Goal: Contribute content: Add original content to the website for others to see

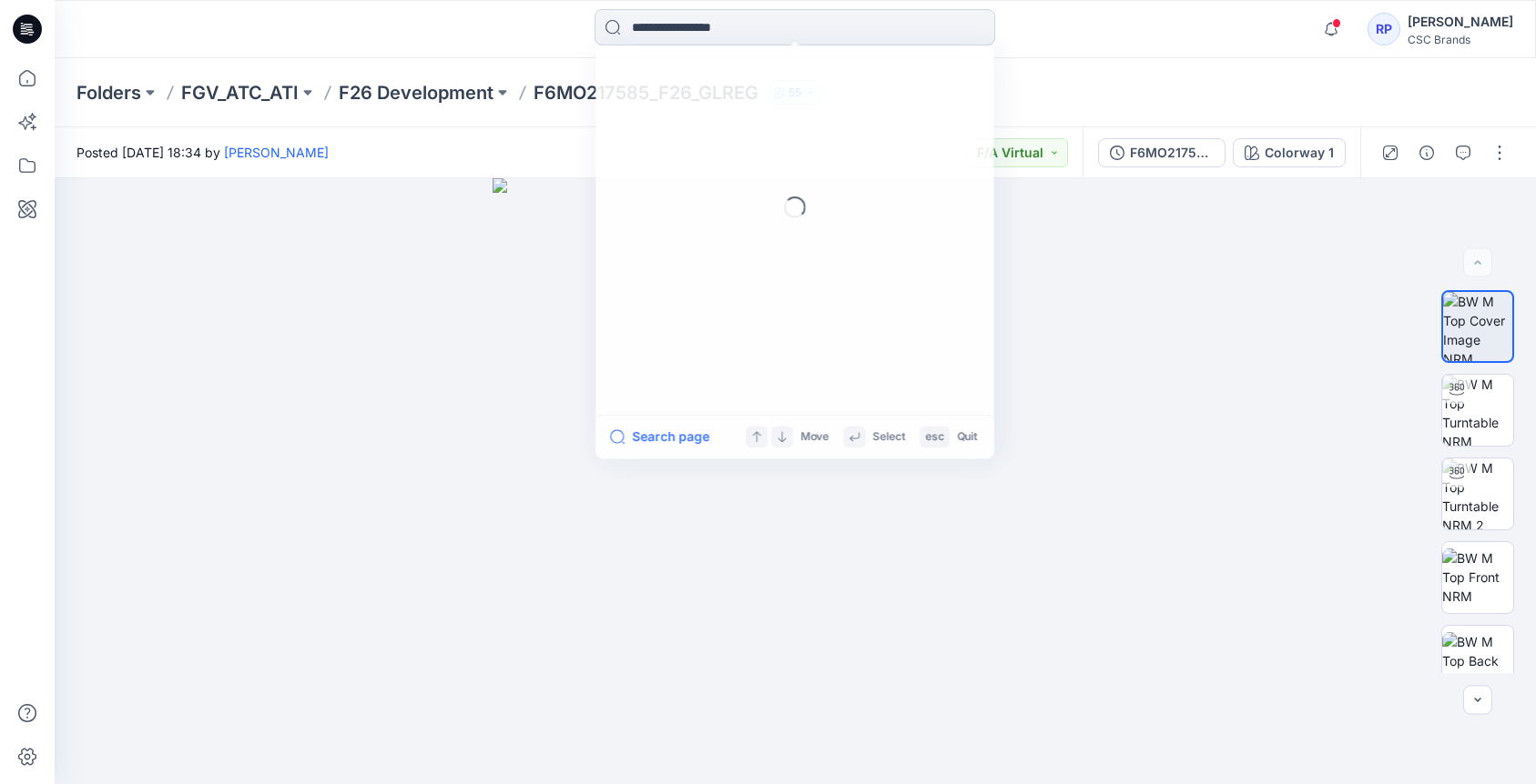
click at [663, 30] on input at bounding box center [794, 27] width 401 height 37
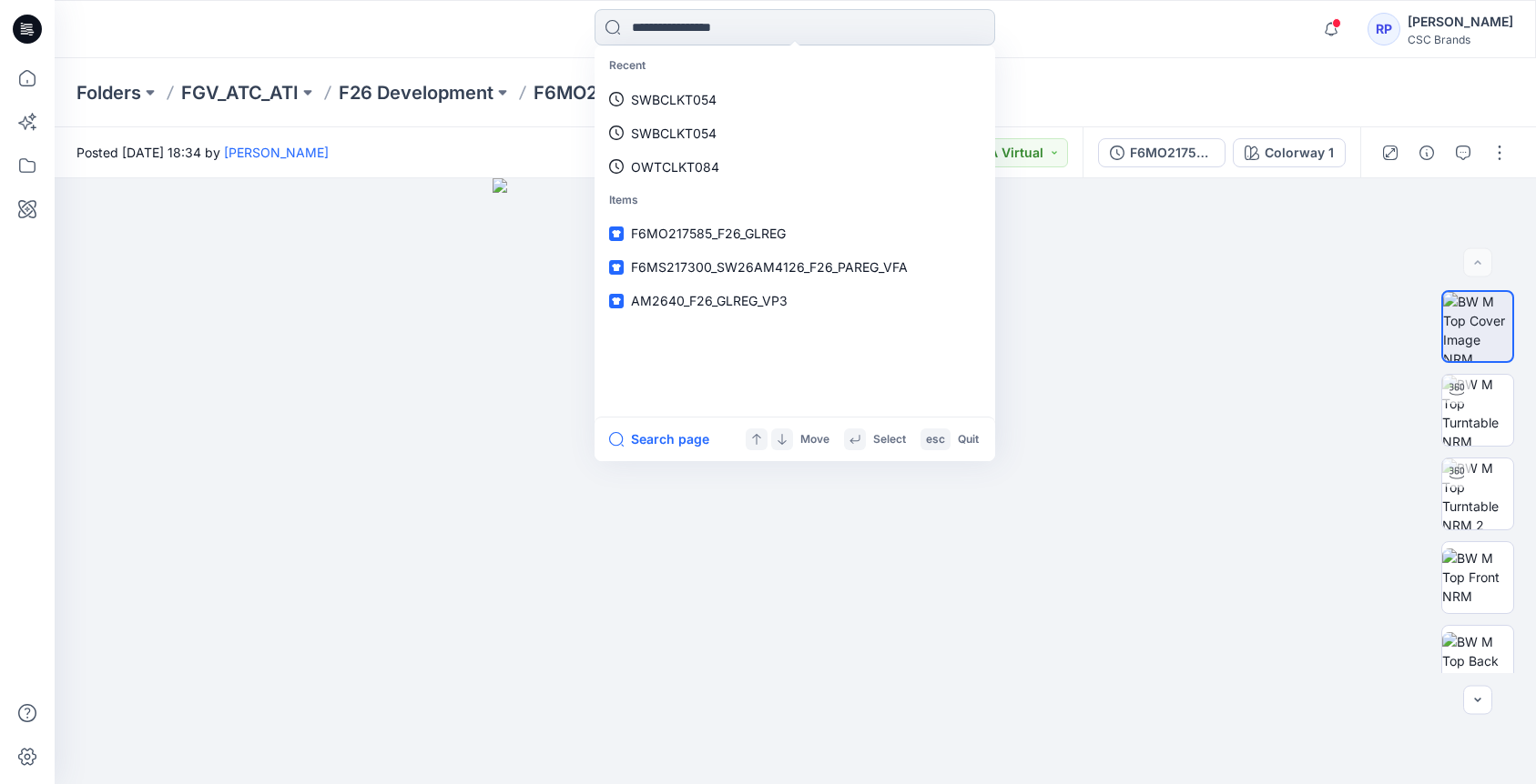
paste input "**********"
type input "**********"
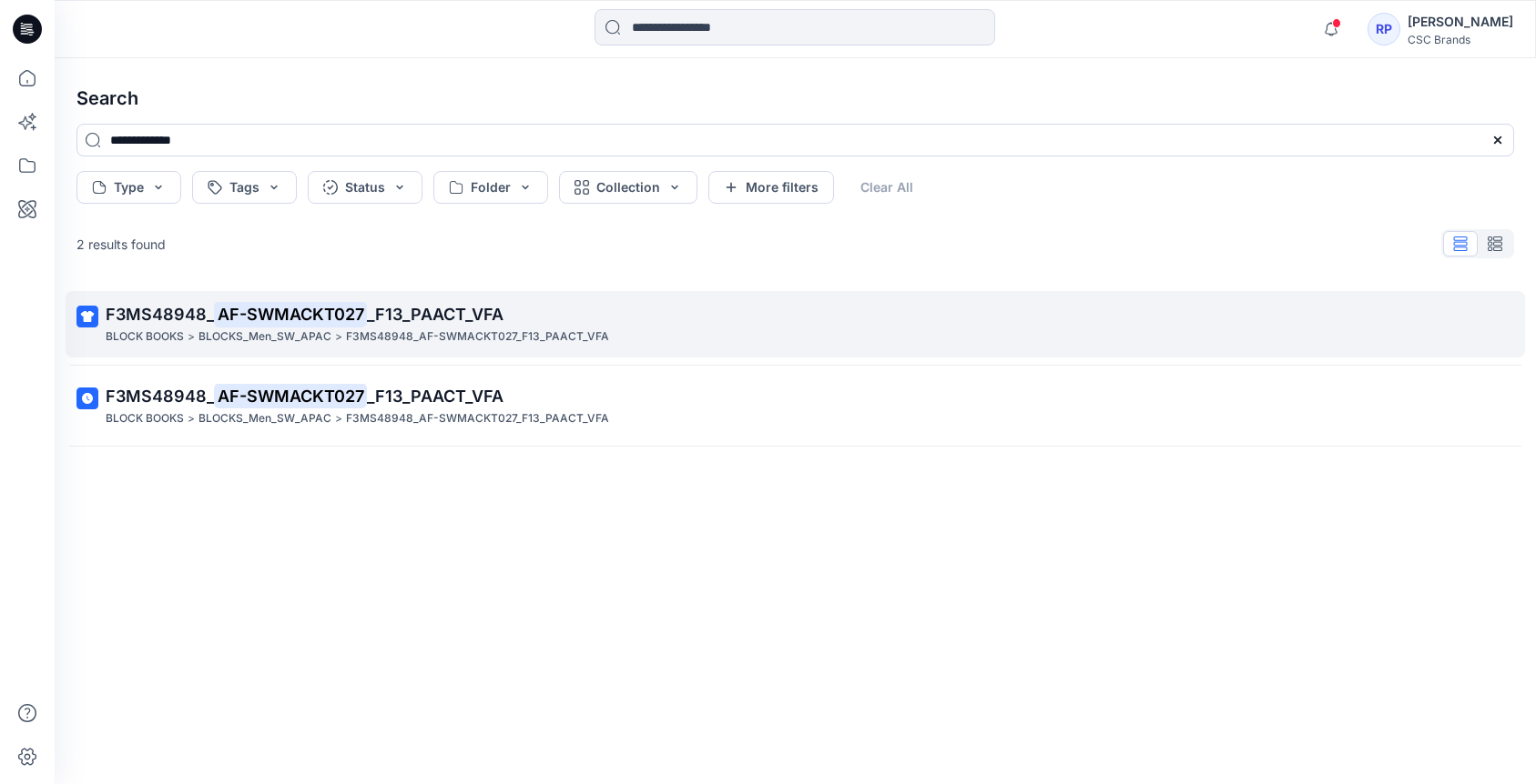
click at [474, 308] on span "_F13_PAACT_VFA" at bounding box center [435, 313] width 136 height 19
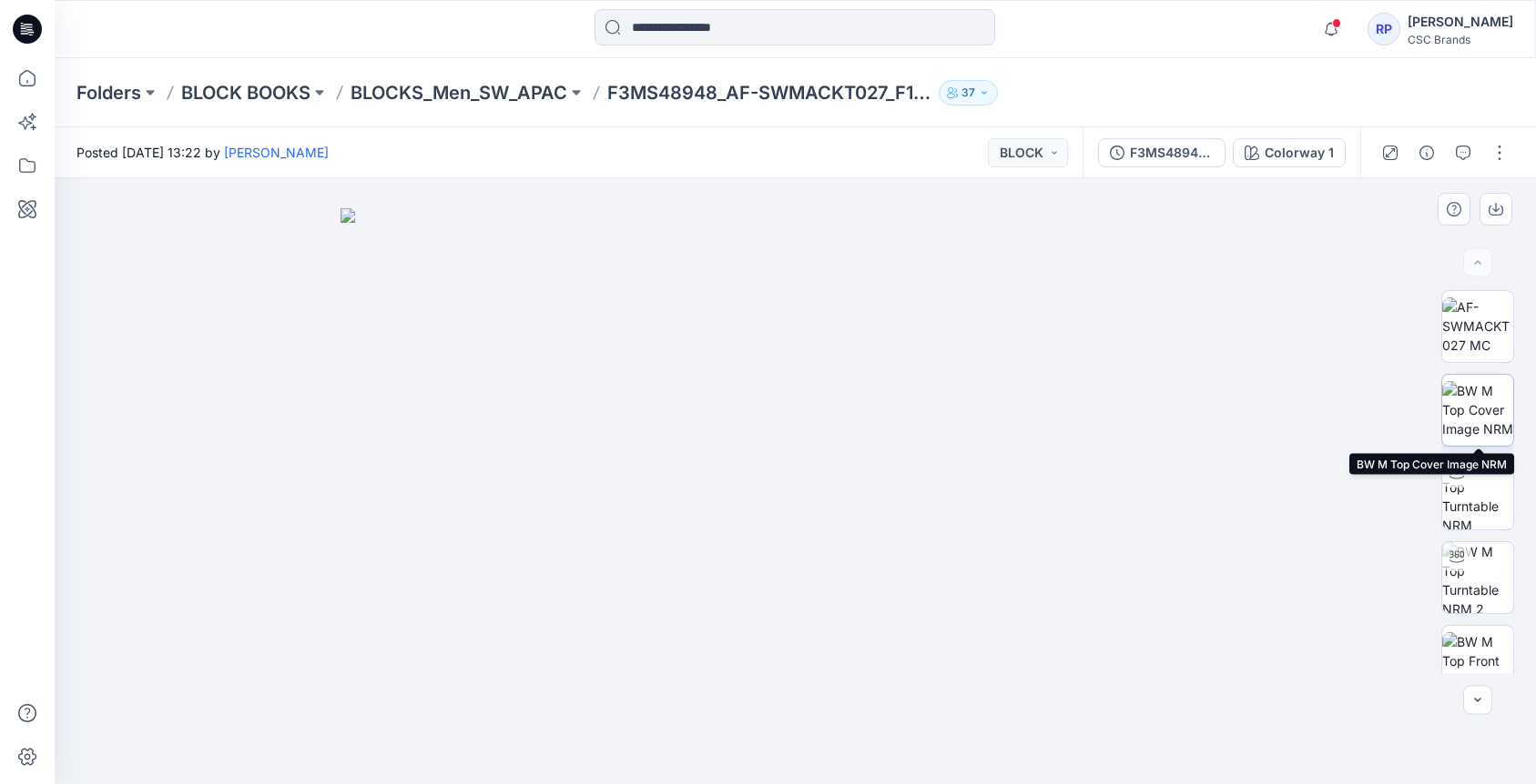
click at [1172, 407] on img at bounding box center [1478, 410] width 71 height 57
click at [1172, 33] on icon "button" at bounding box center [1330, 29] width 35 height 37
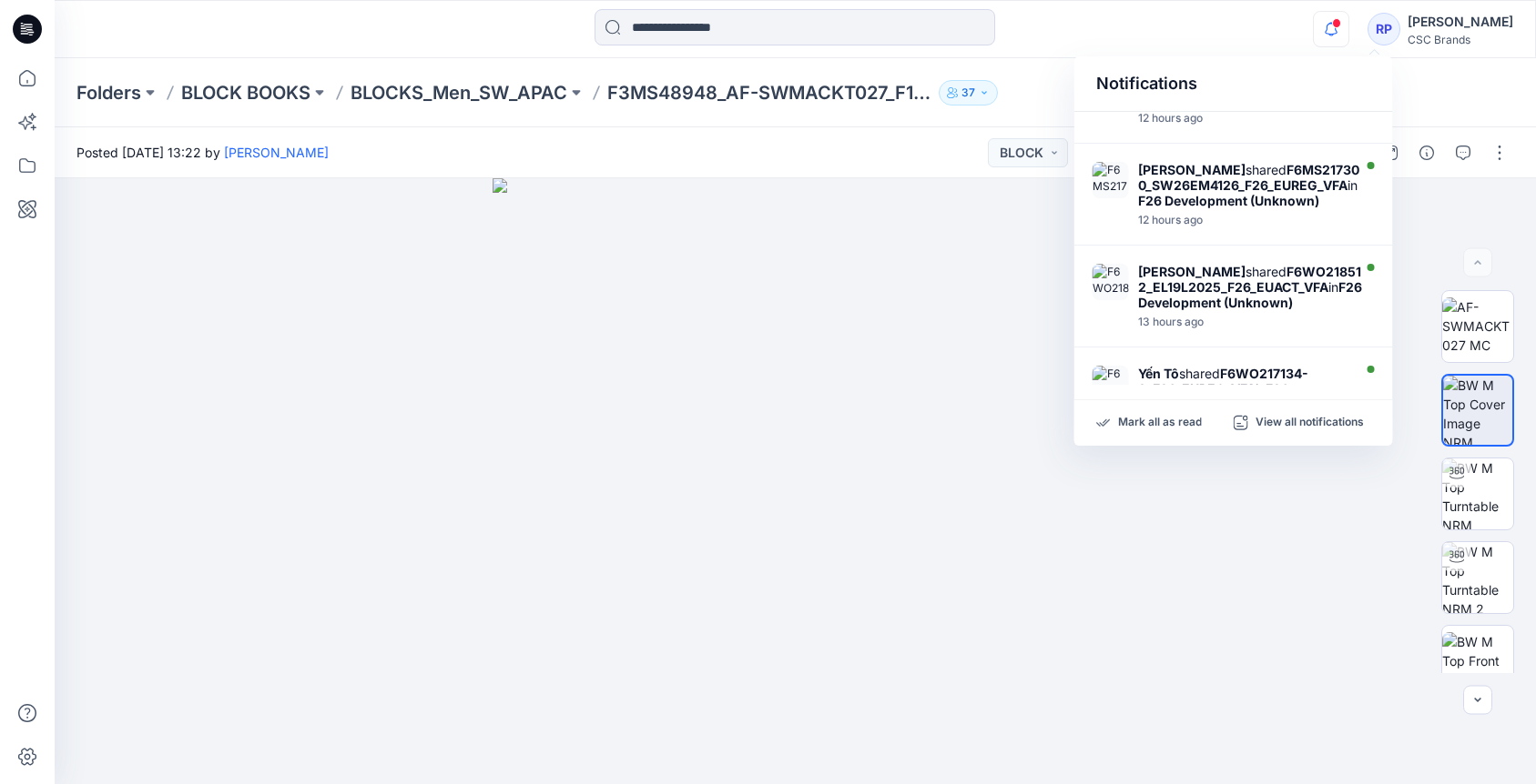
scroll to position [302, 0]
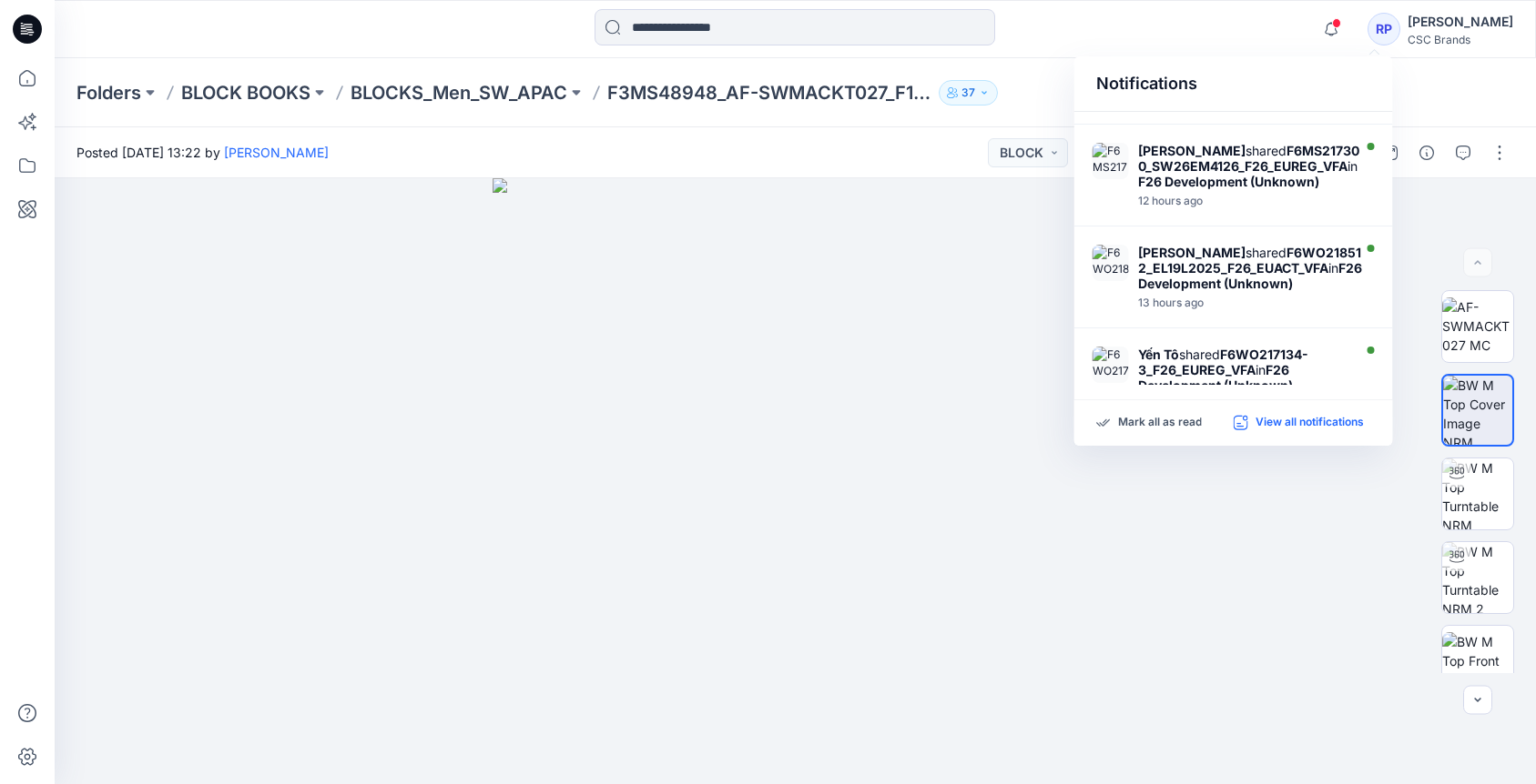
click at [1172, 423] on p "View all notifications" at bounding box center [1310, 423] width 109 height 17
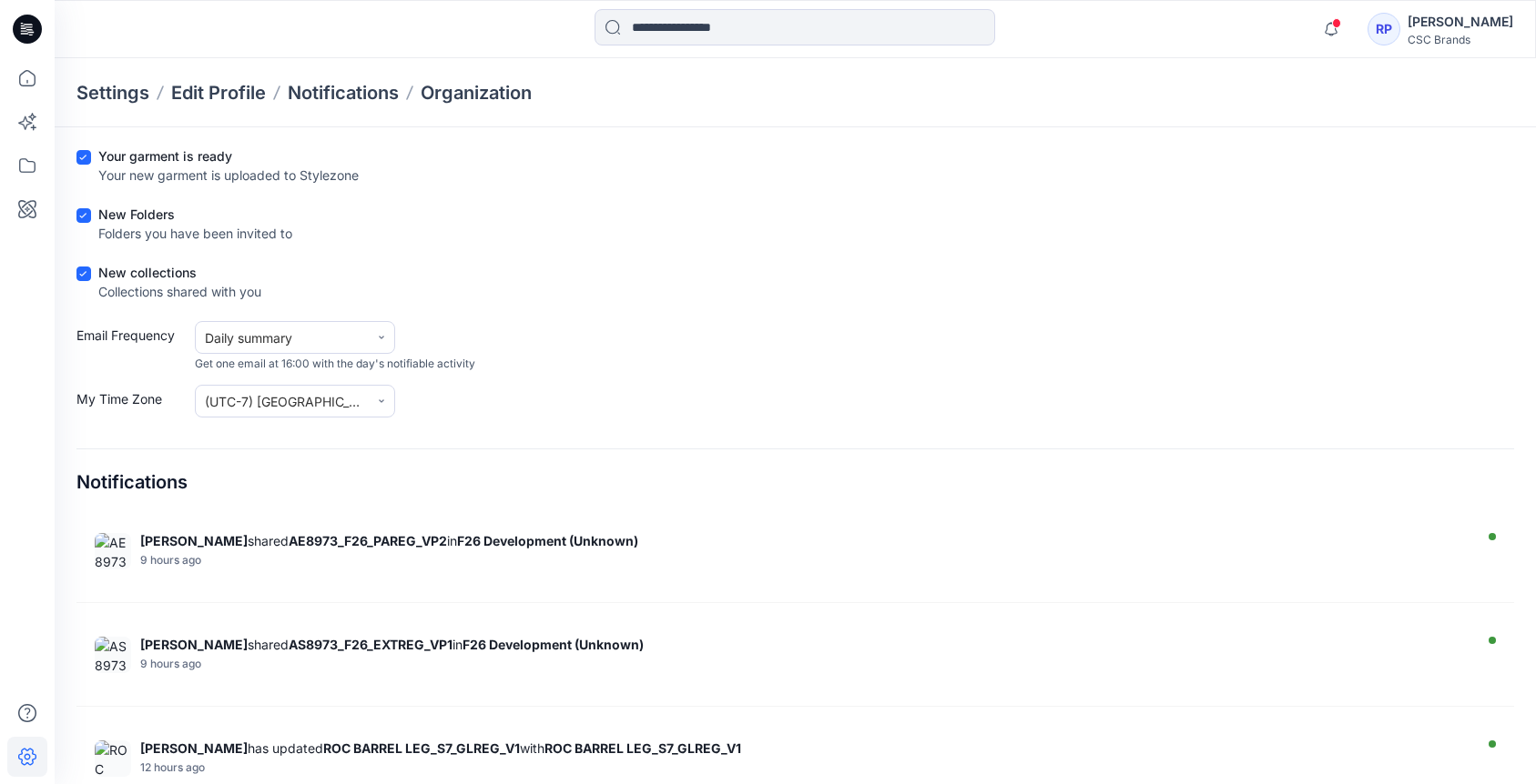
scroll to position [212, 0]
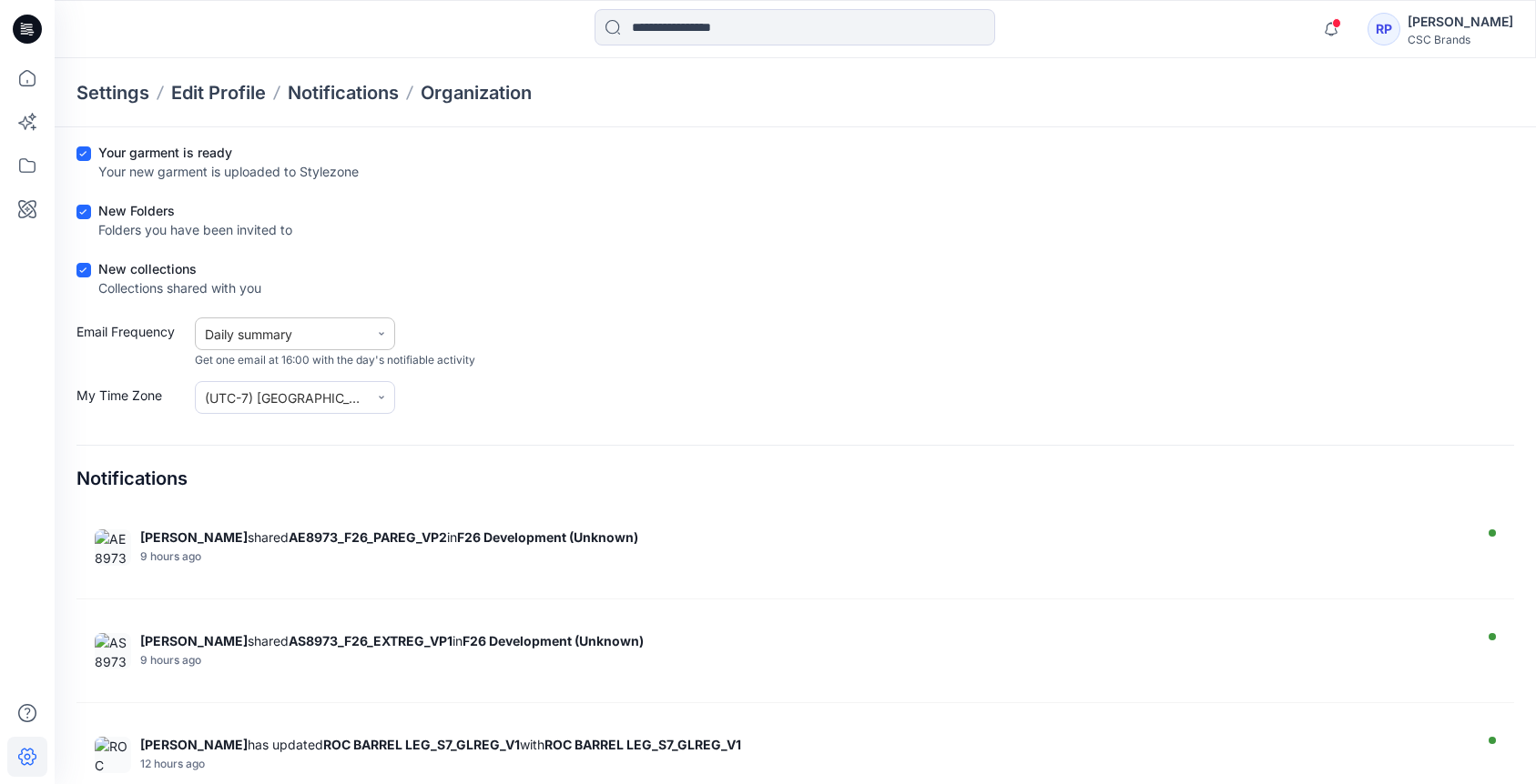
click at [382, 329] on icon at bounding box center [381, 333] width 11 height 11
click at [541, 390] on div "My Time Zone (UTC-7) [GEOGRAPHIC_DATA] ([GEOGRAPHIC_DATA])" at bounding box center [794, 397] width 1437 height 33
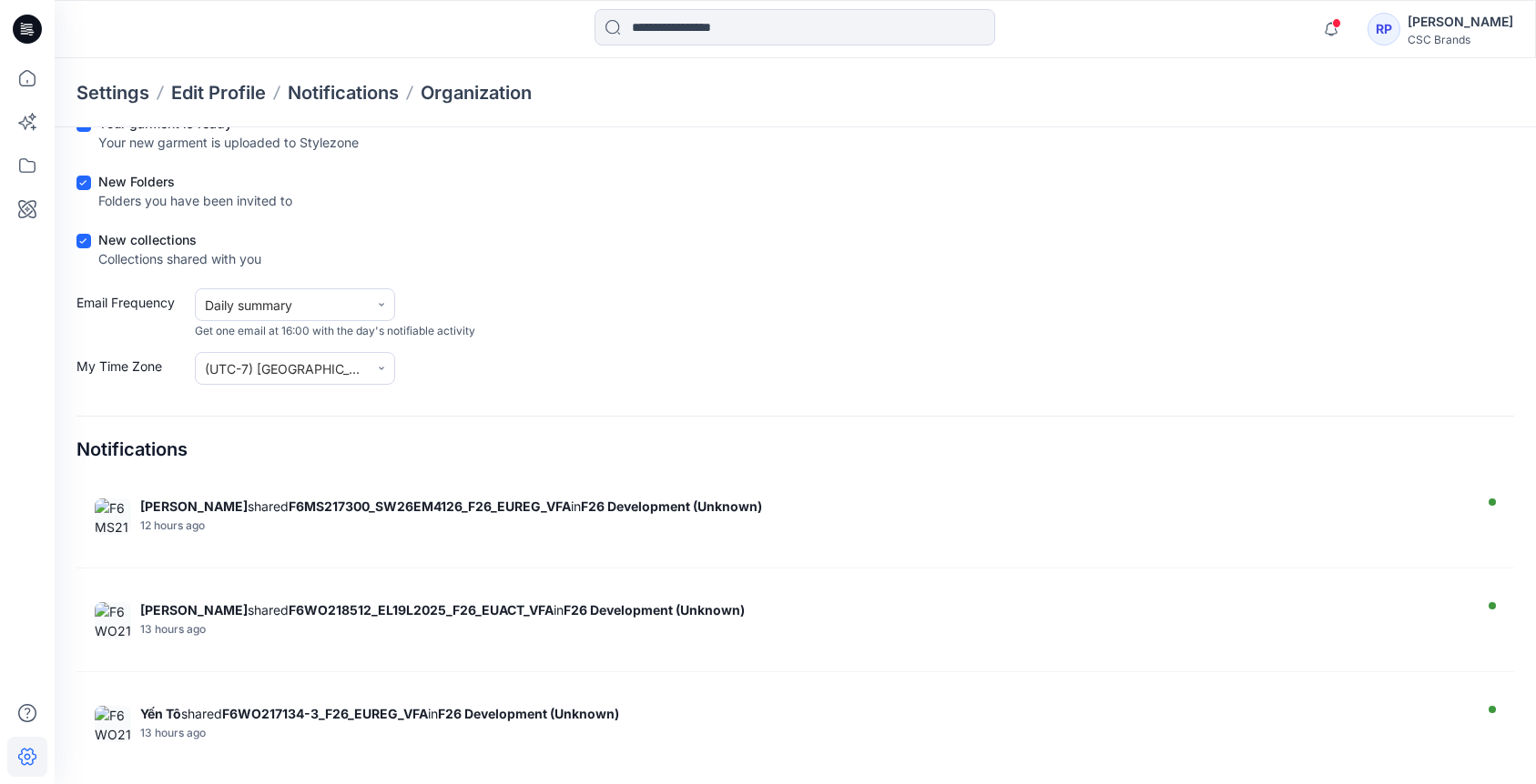
scroll to position [0, 0]
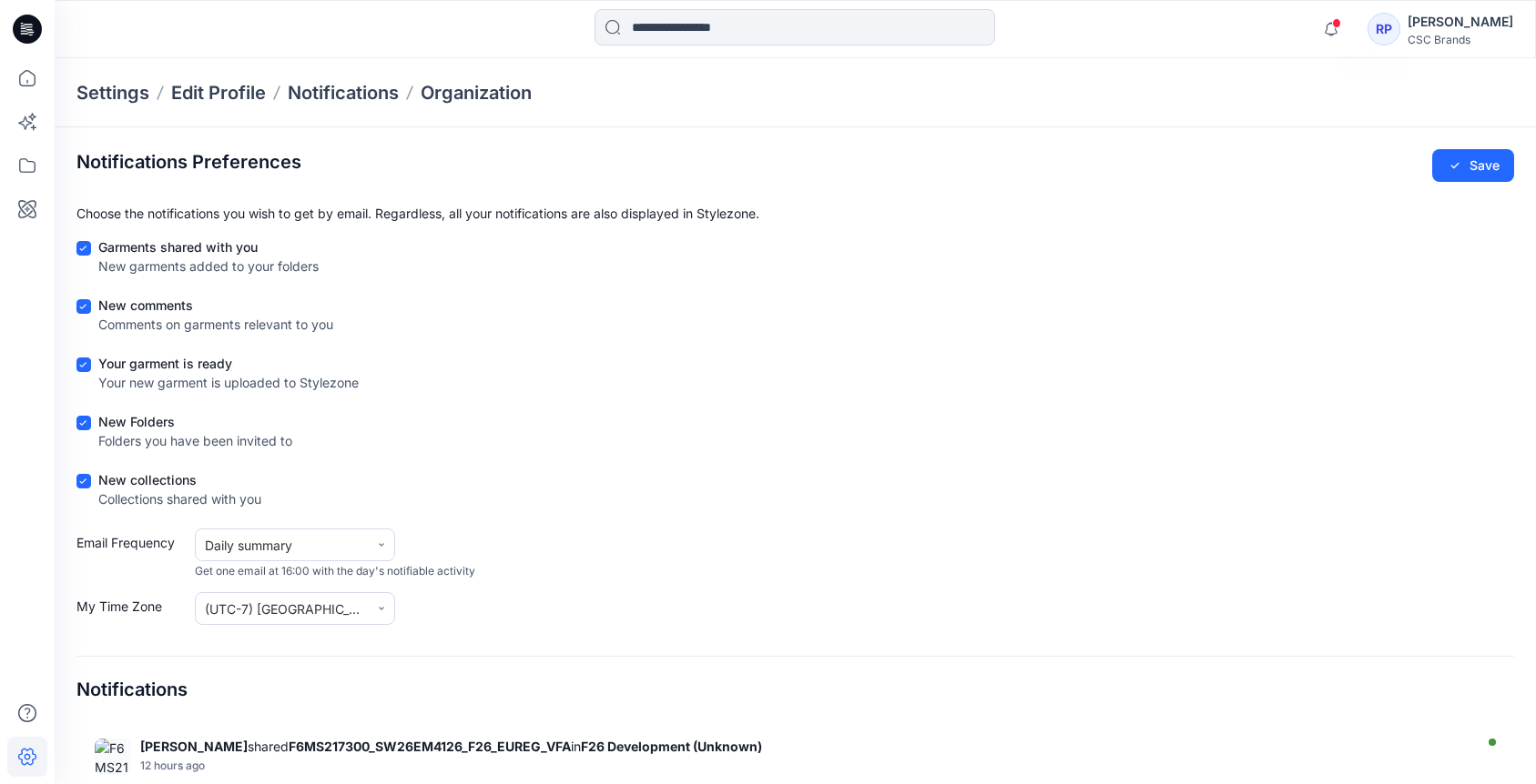
click at [1172, 20] on div "RP" at bounding box center [1383, 29] width 33 height 33
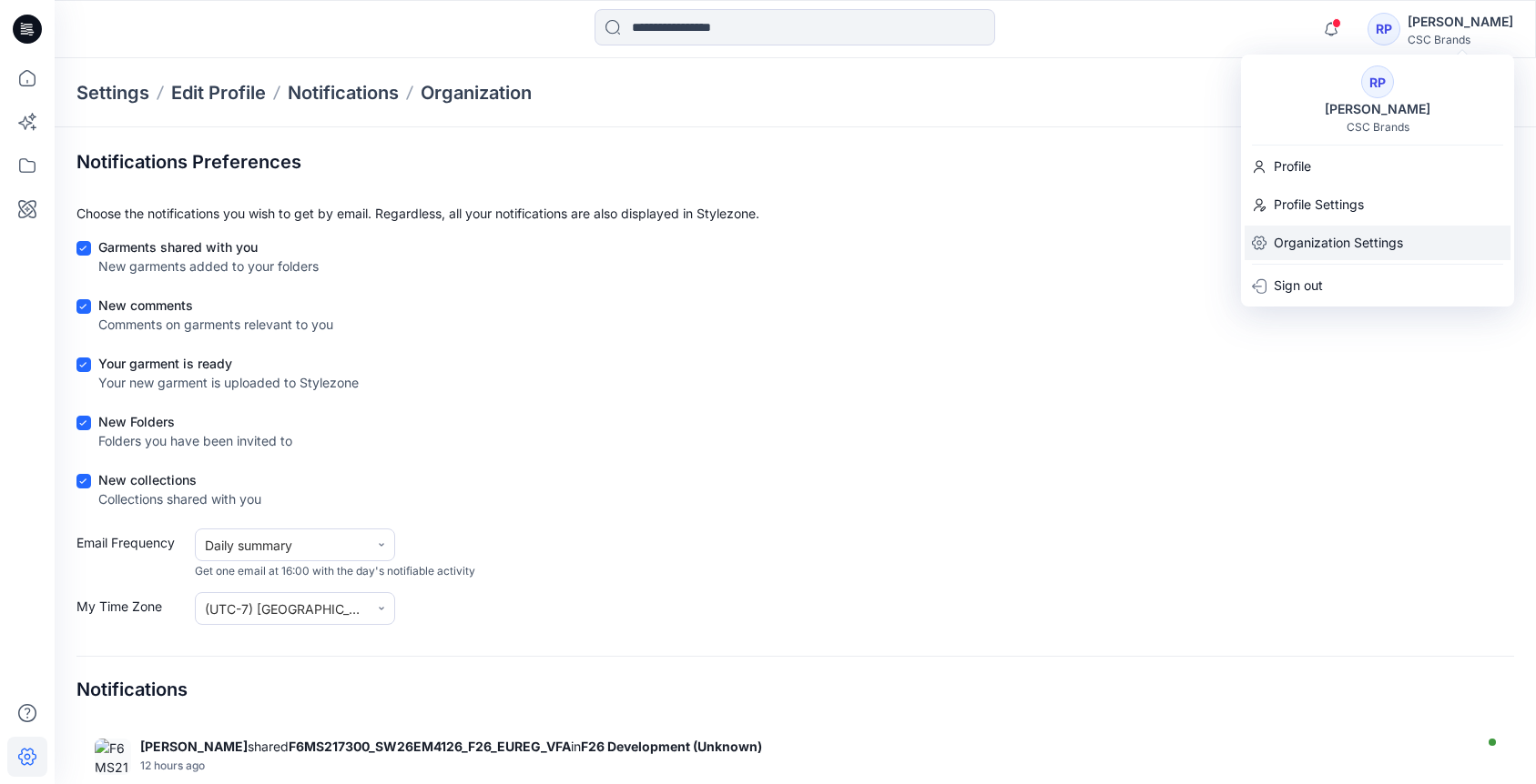
click at [1172, 244] on p "Organization Settings" at bounding box center [1338, 242] width 130 height 35
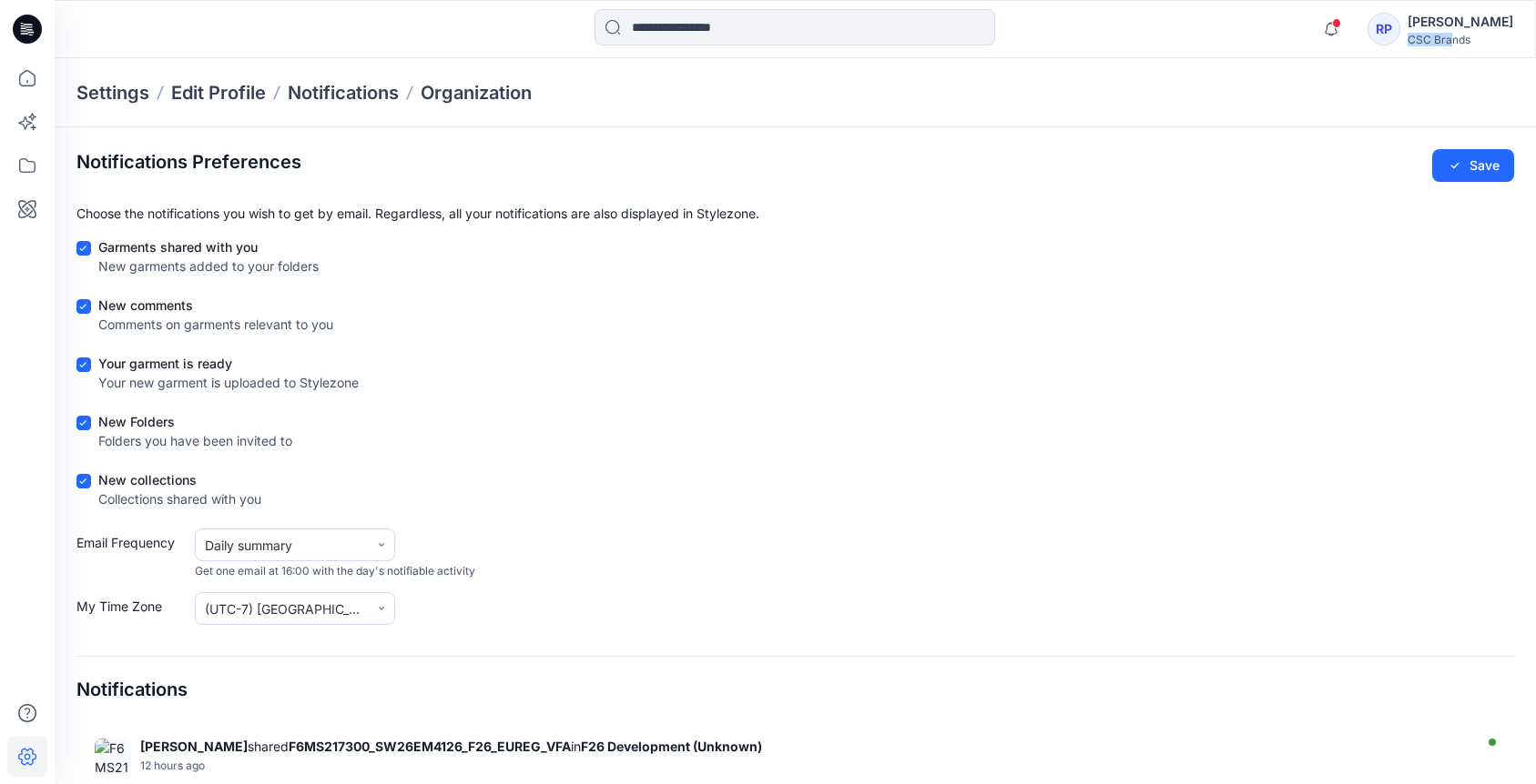
click at [1172, 33] on div "CSC Brands" at bounding box center [1460, 40] width 106 height 14
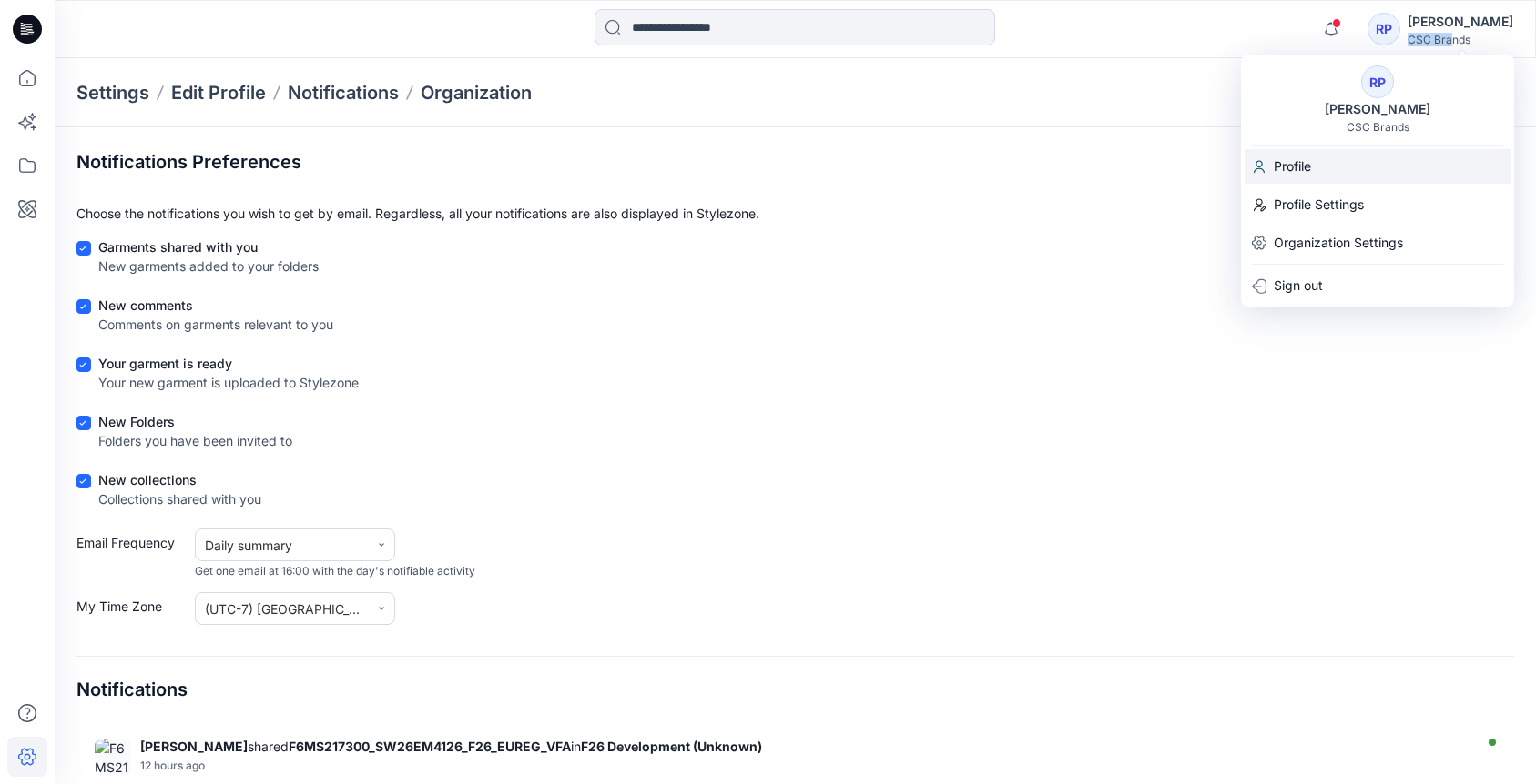
click at [1172, 167] on div "Profile" at bounding box center [1377, 166] width 266 height 35
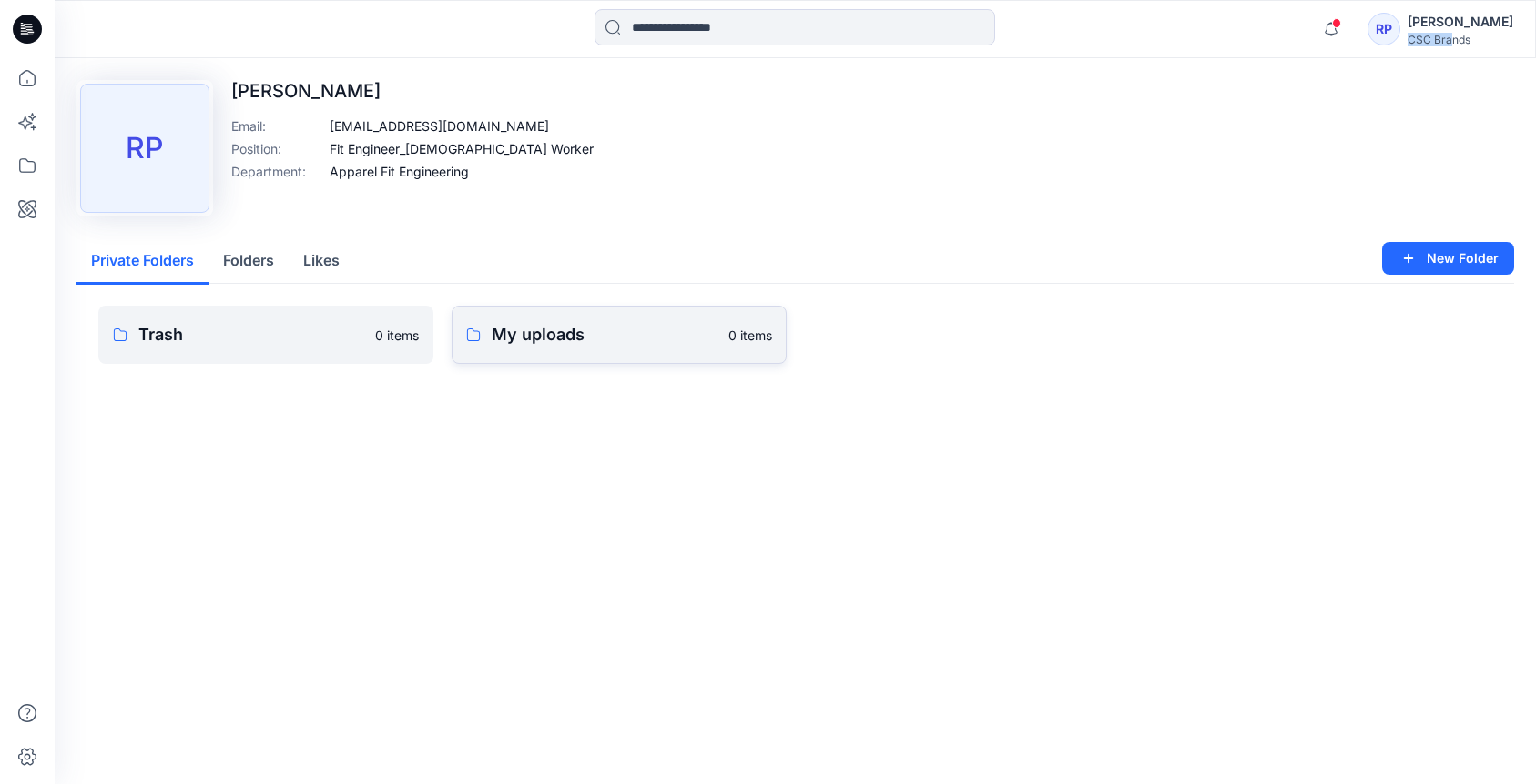
click at [546, 340] on p "My uploads" at bounding box center [604, 335] width 226 height 26
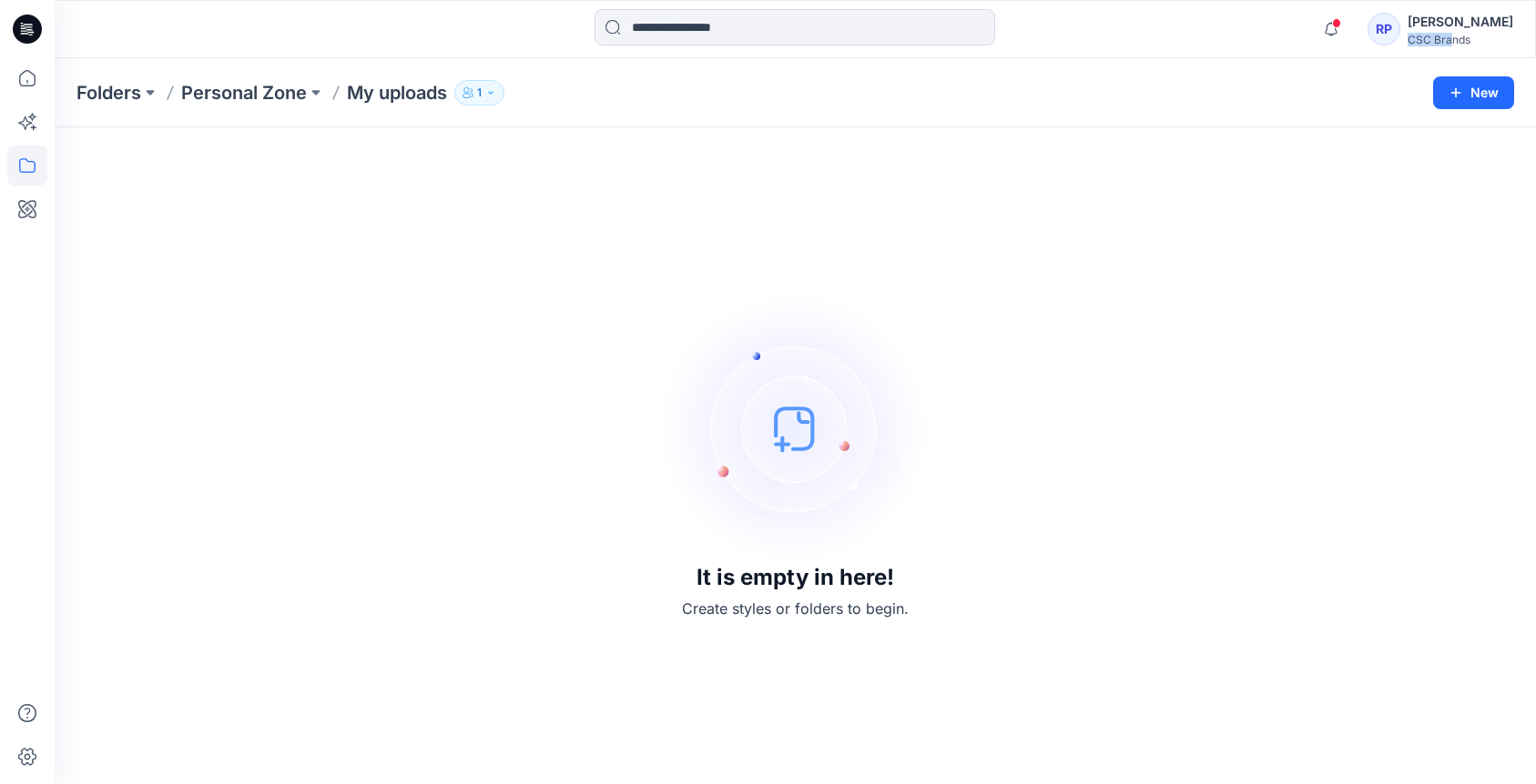
click at [495, 96] on icon "button" at bounding box center [491, 92] width 11 height 11
click at [369, 335] on div "It is empty in here! Create styles or folders to begin." at bounding box center [794, 456] width 1437 height 613
click at [1172, 97] on button "New" at bounding box center [1474, 92] width 81 height 33
click at [1172, 144] on p "New Style" at bounding box center [1417, 138] width 61 height 22
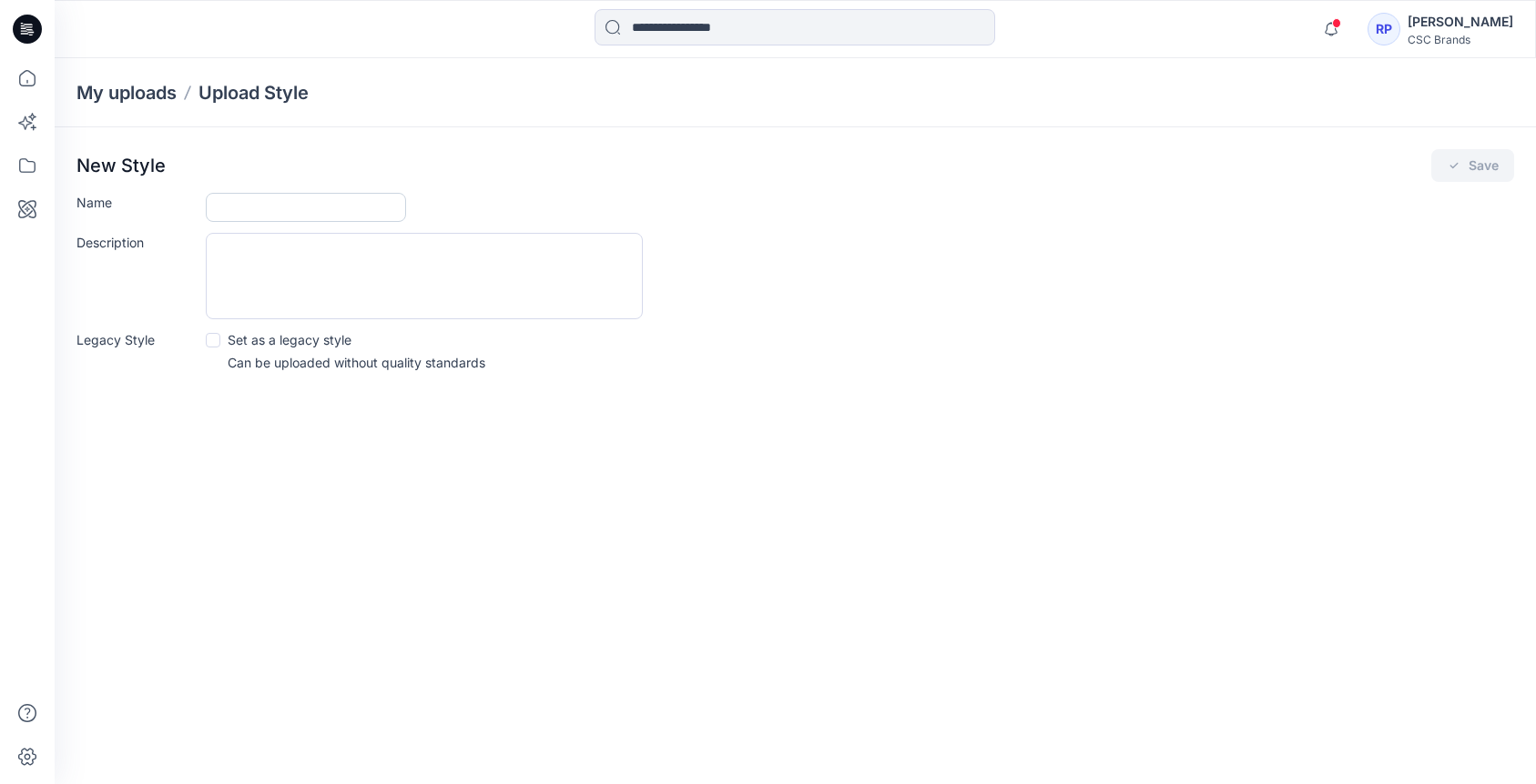
click at [351, 211] on input "Name" at bounding box center [306, 207] width 200 height 29
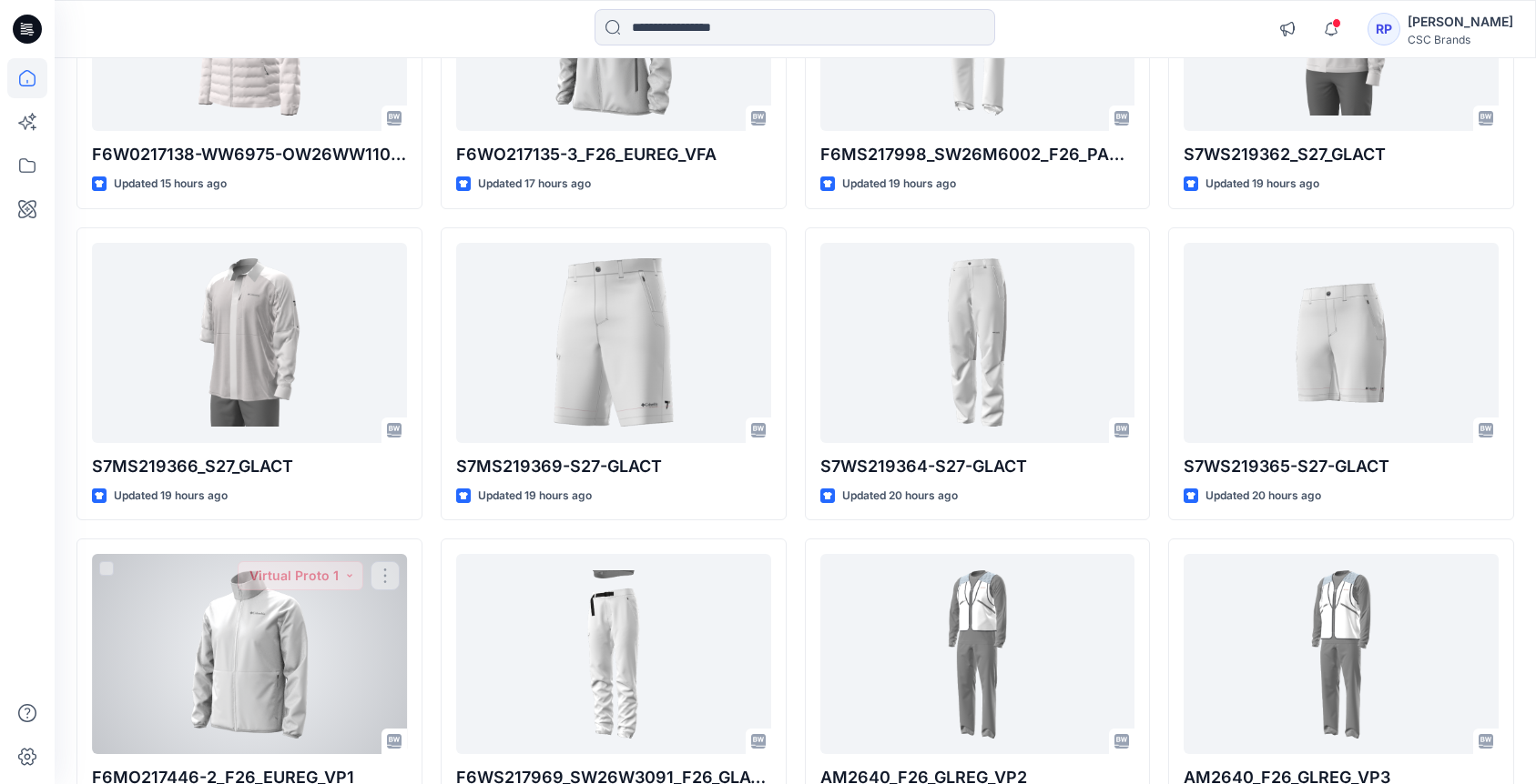
scroll to position [1275, 0]
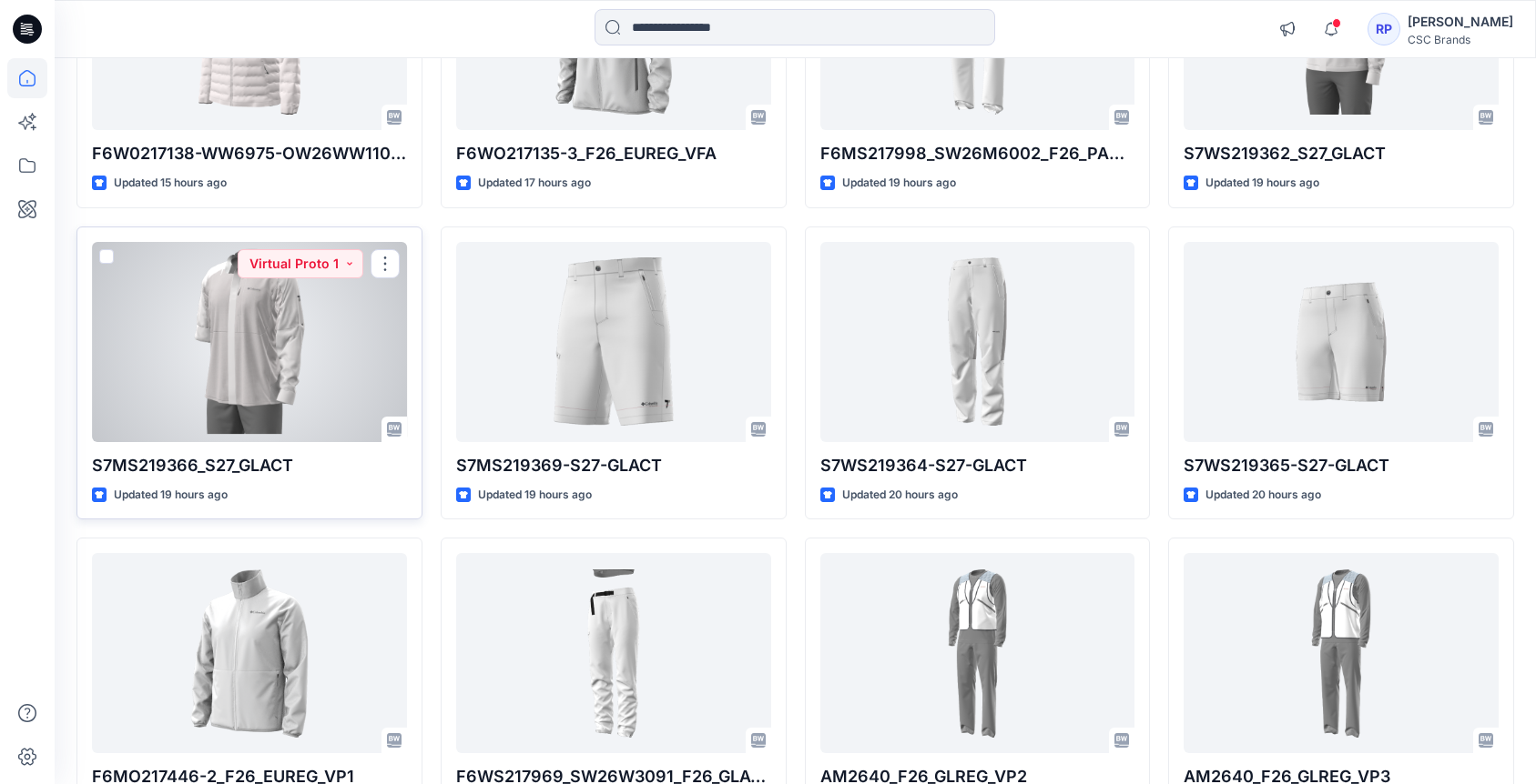
click at [353, 342] on div at bounding box center [249, 342] width 315 height 200
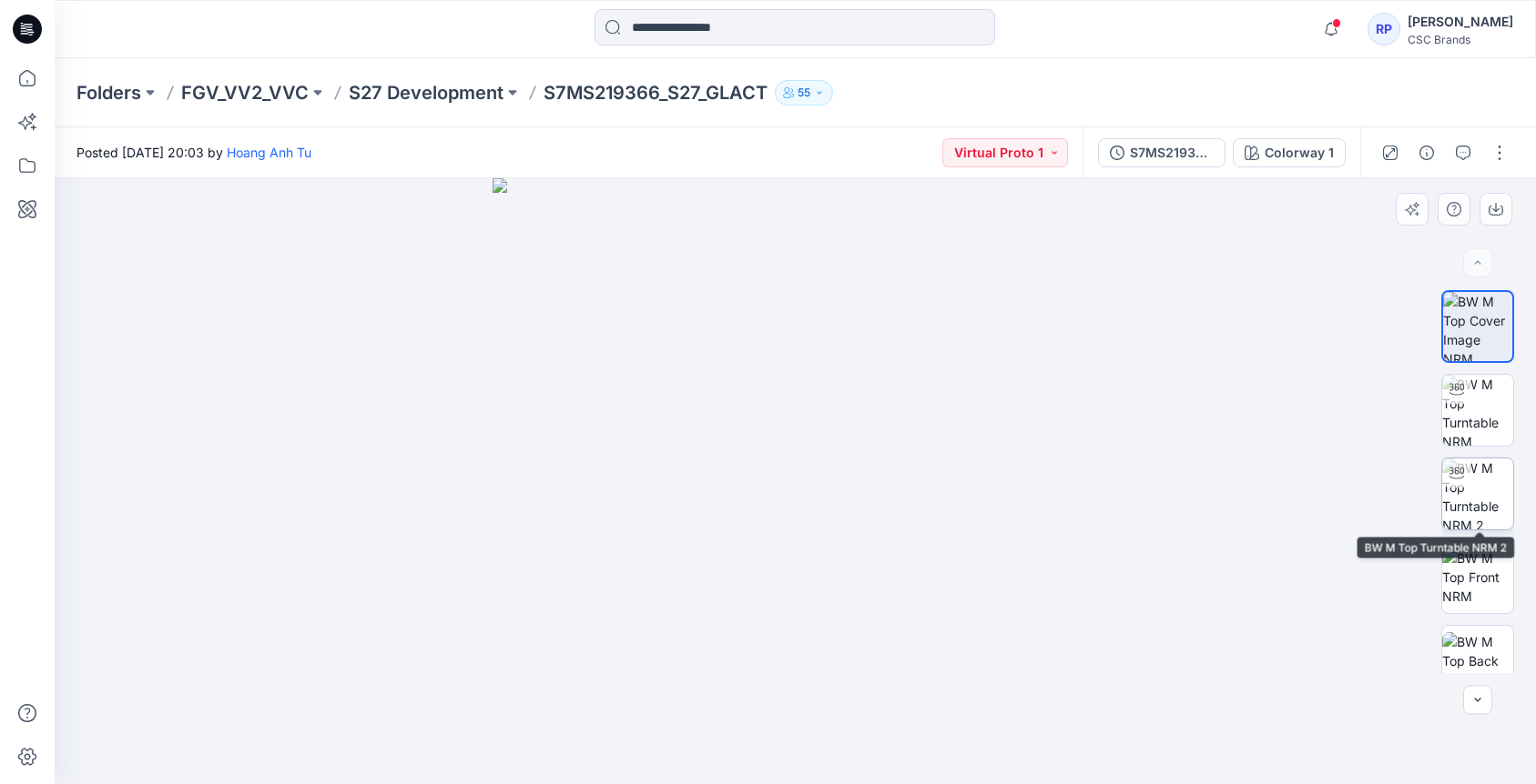
click at [1468, 494] on img at bounding box center [1478, 494] width 71 height 71
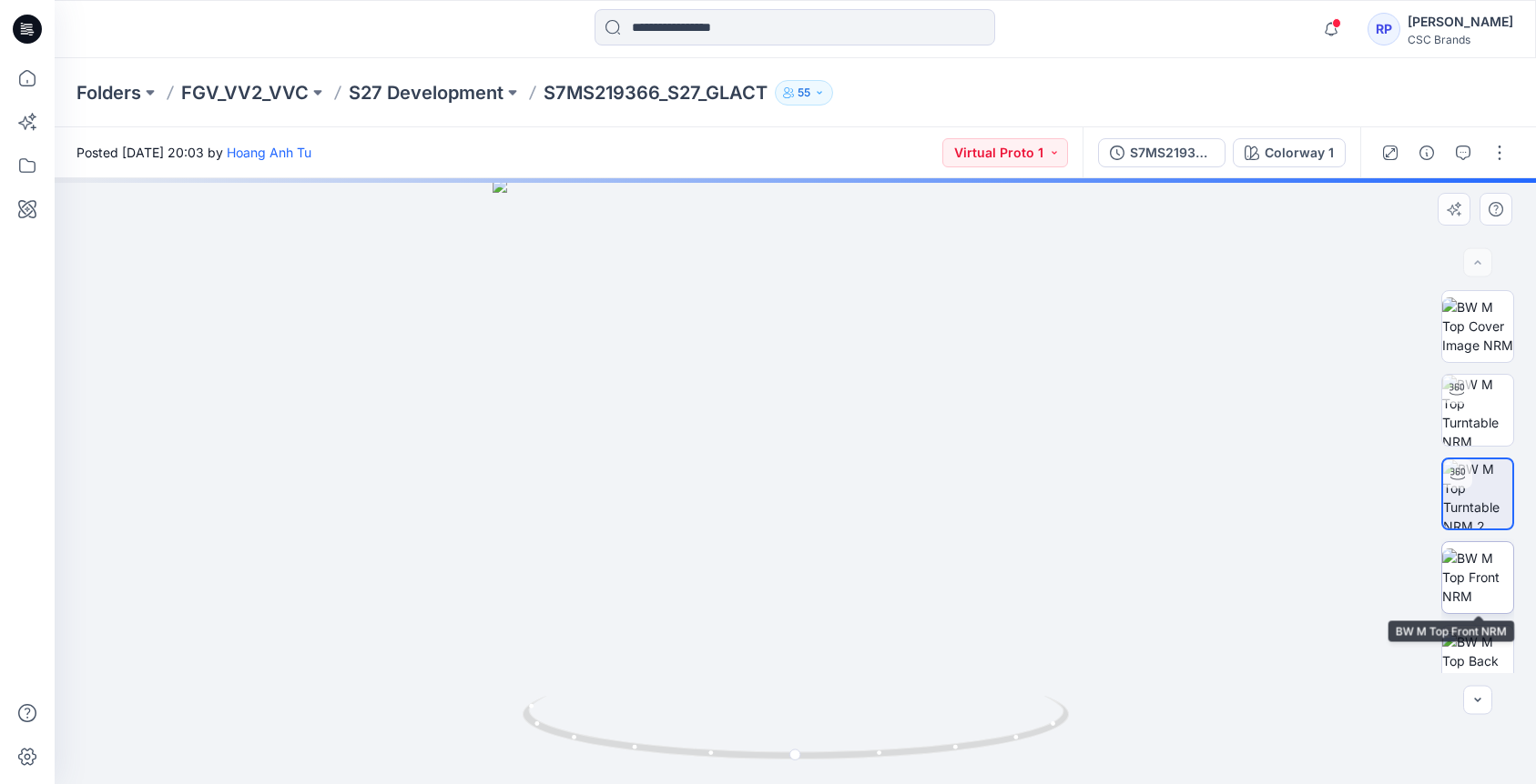
click at [1465, 567] on img at bounding box center [1478, 577] width 71 height 57
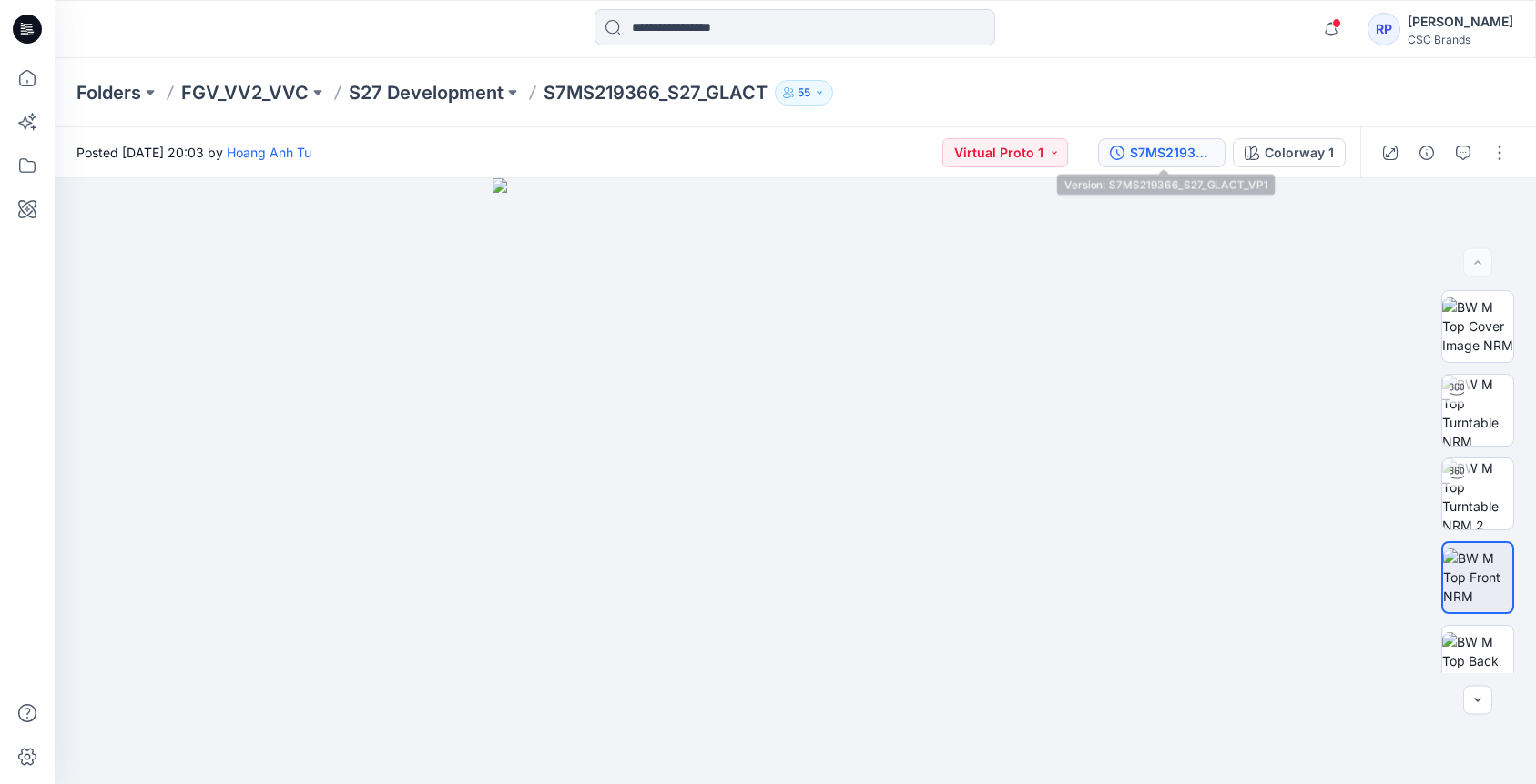
click at [1171, 166] on button "S7MS219366_S27_GLACT_VP1" at bounding box center [1161, 152] width 128 height 29
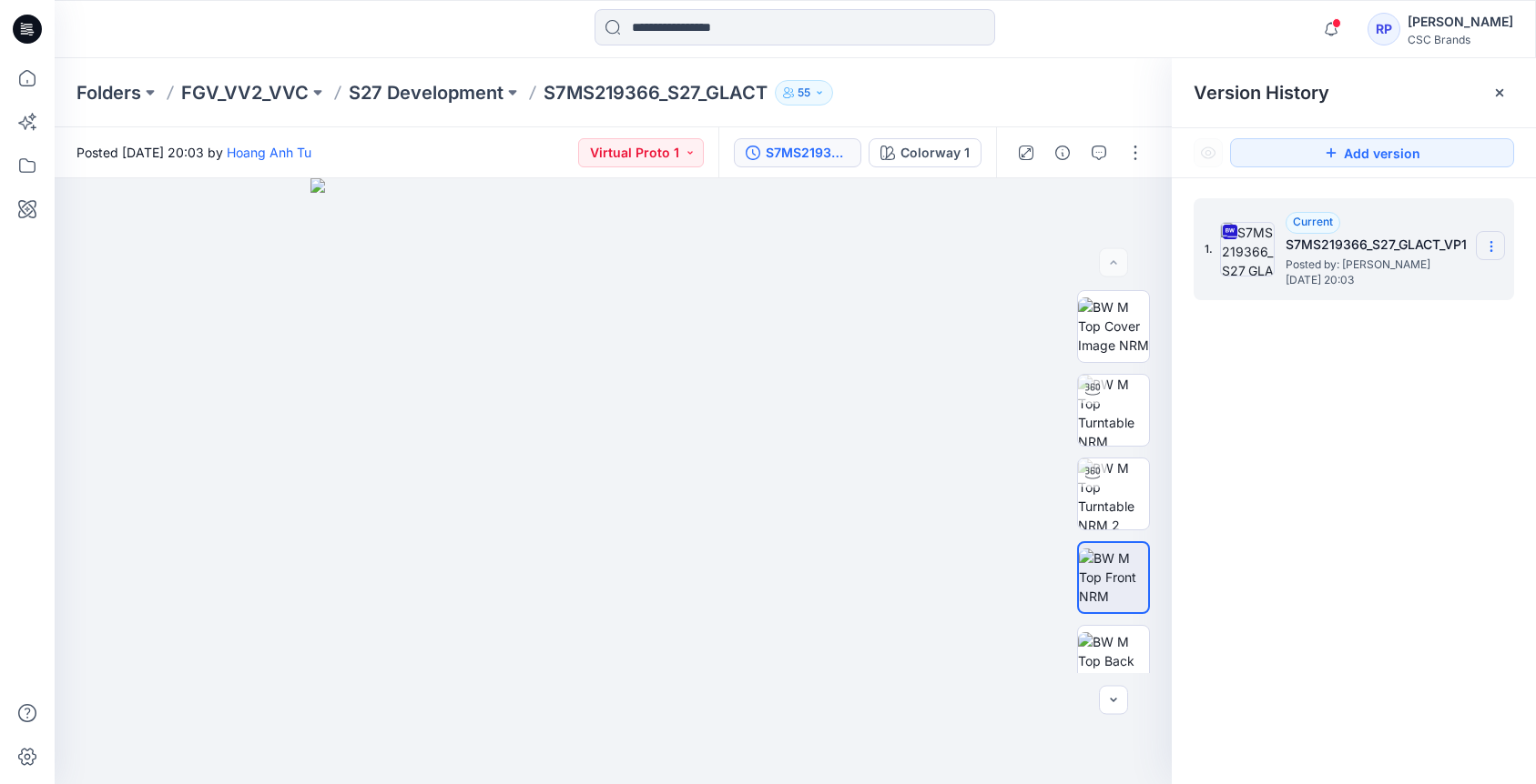
click at [1493, 249] on icon at bounding box center [1491, 246] width 15 height 15
click at [1408, 280] on span "Download Source BW File" at bounding box center [1399, 282] width 153 height 22
